Goal: Book appointment/travel/reservation

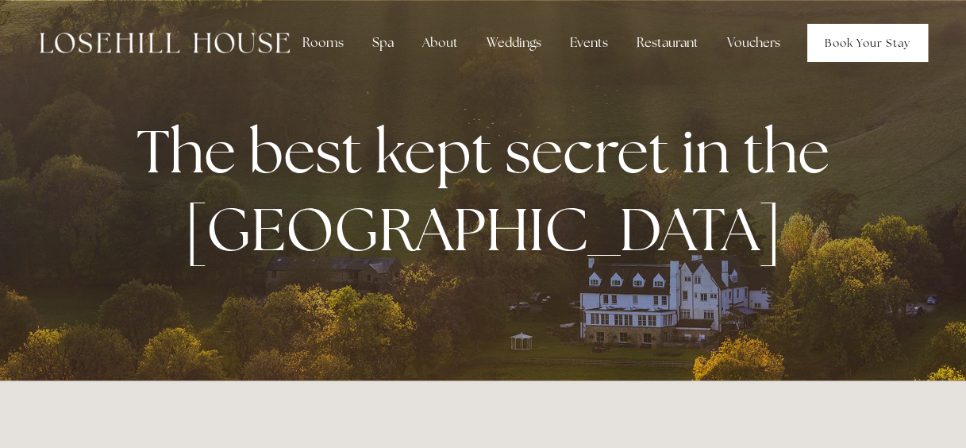
click at [863, 34] on link "Book Your Stay" at bounding box center [868, 43] width 121 height 38
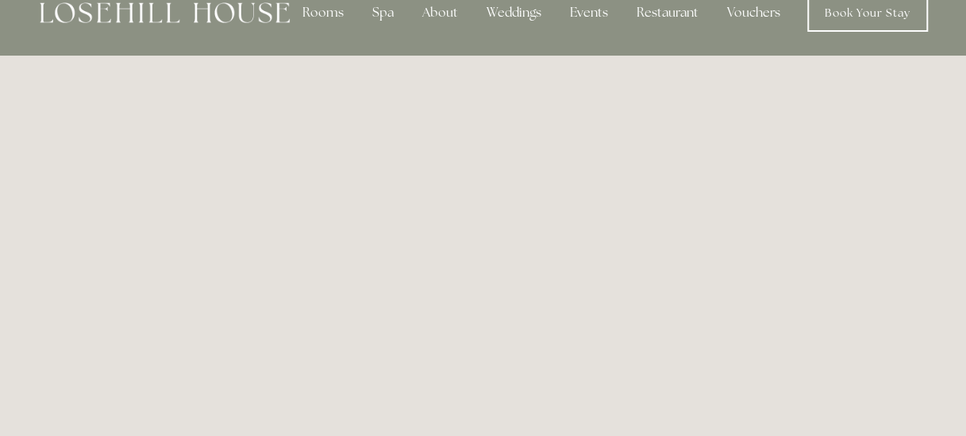
scroll to position [6, 0]
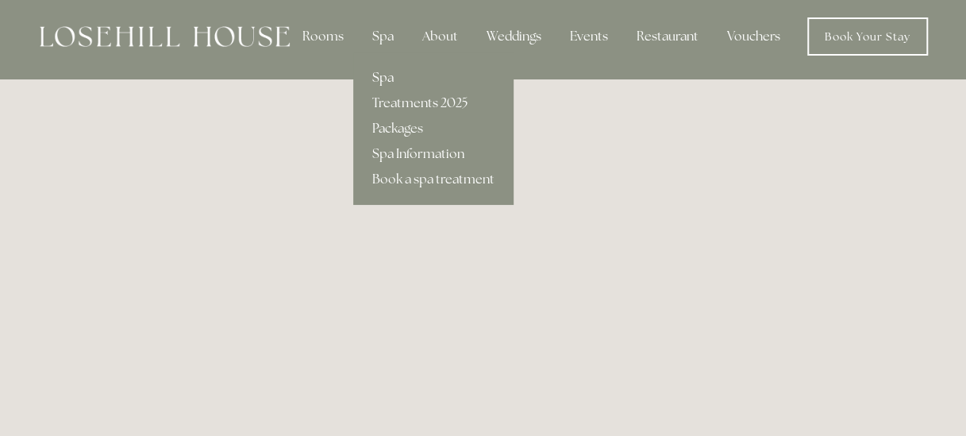
click at [381, 82] on link "Spa" at bounding box center [433, 77] width 160 height 25
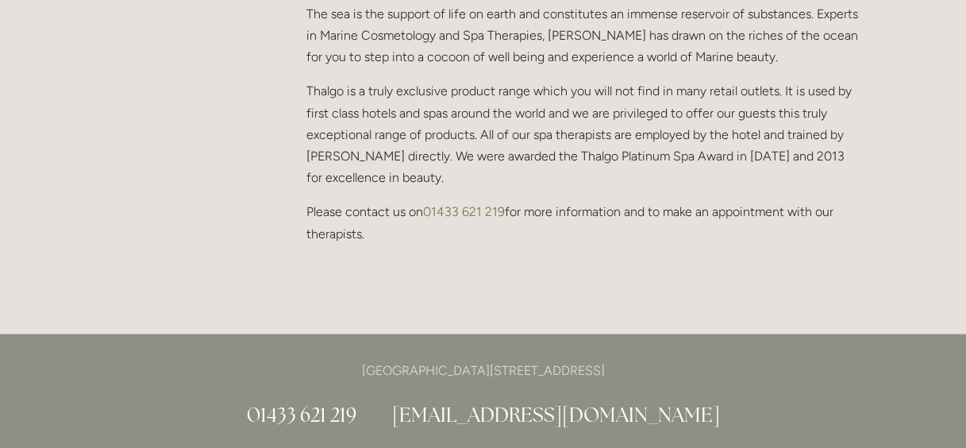
scroll to position [1668, 0]
